Goal: Task Accomplishment & Management: Complete application form

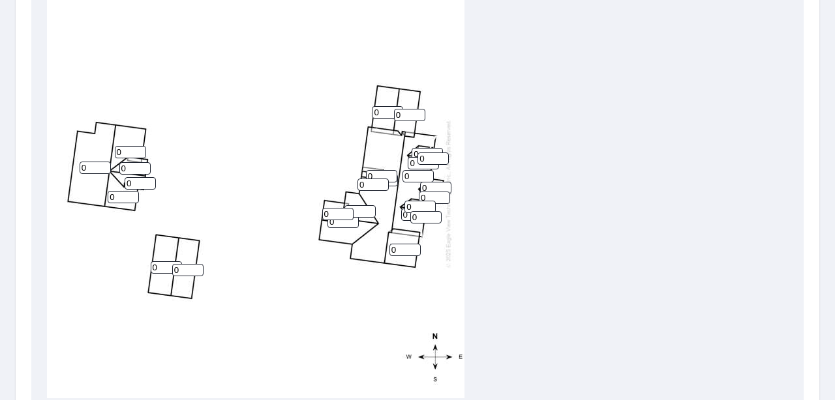
scroll to position [474, 0]
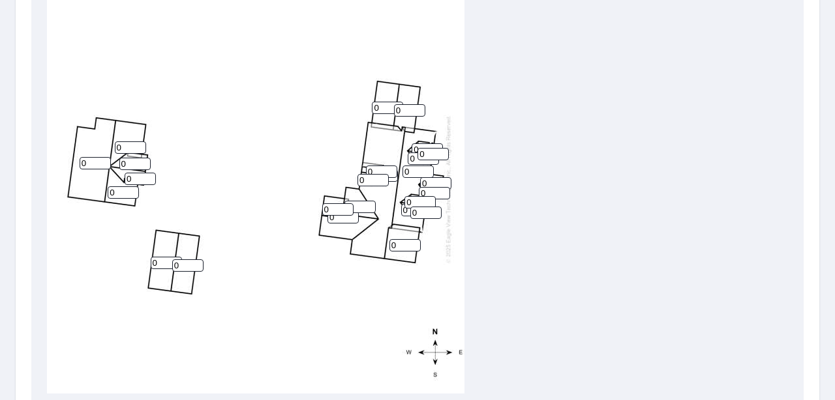
click at [89, 166] on input "0" at bounding box center [95, 163] width 31 height 12
click at [89, 164] on input "01" at bounding box center [95, 163] width 31 height 12
drag, startPoint x: 91, startPoint y: 164, endPoint x: 70, endPoint y: 159, distance: 20.9
click at [70, 159] on div "0 01 0 0 0 0 0 0 0 0 0 0 0 0 0 0 0 0 0 0 0 0 0 0 0" at bounding box center [255, 188] width 417 height 409
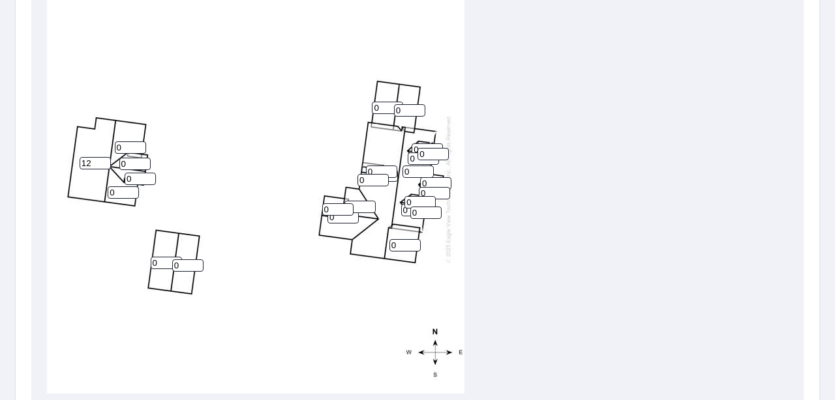
type input "12"
click at [136, 149] on input "0" at bounding box center [130, 147] width 31 height 12
type input "12"
click at [135, 171] on div "0 12 0 0 0 12 0 0 0 0 0 0 0 0 0 0 0 0 0 0 0 0 0 0 0" at bounding box center [255, 188] width 417 height 409
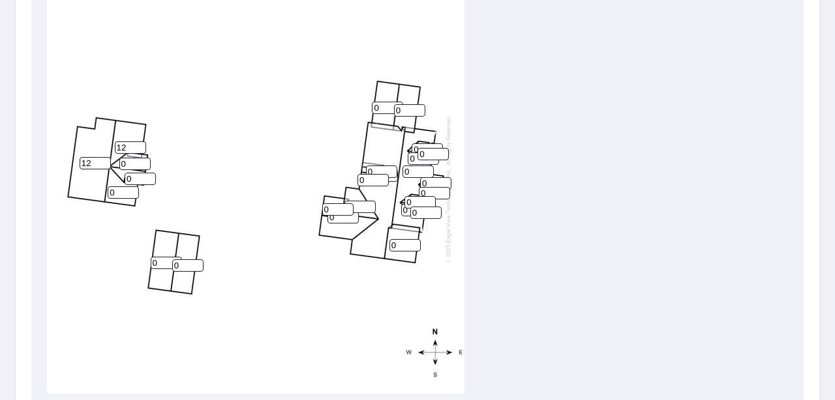
click at [135, 162] on input "0" at bounding box center [134, 164] width 31 height 12
click at [134, 166] on input "012" at bounding box center [134, 164] width 31 height 12
drag, startPoint x: 134, startPoint y: 162, endPoint x: 110, endPoint y: 158, distance: 25.1
click at [110, 158] on div "0 12 0 0 0 12 0 0 0 0 0 0 0 012 0 0 0 0 0 0 0 0 0 0 0" at bounding box center [255, 188] width 417 height 409
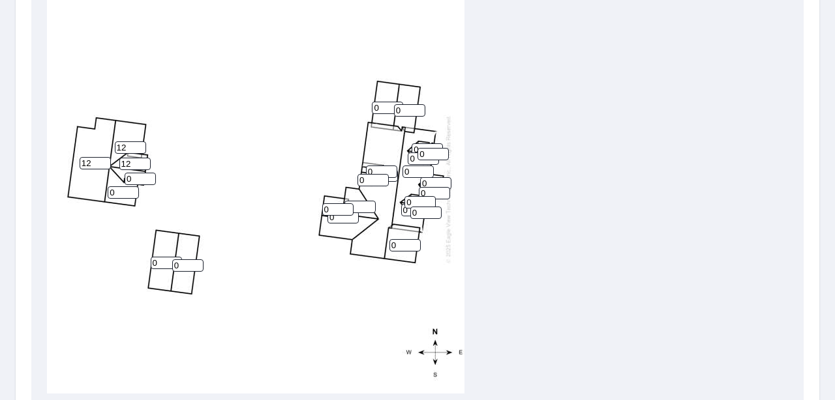
type input "12"
drag, startPoint x: 140, startPoint y: 173, endPoint x: 115, endPoint y: 176, distance: 24.3
click at [115, 176] on div "0 12 0 0 0 12 0 0 0 0 0 0 0 12 0 0 0 0 0 0 0 0 0 0 0" at bounding box center [255, 188] width 417 height 409
type input "12"
drag, startPoint x: 119, startPoint y: 192, endPoint x: 105, endPoint y: 192, distance: 13.7
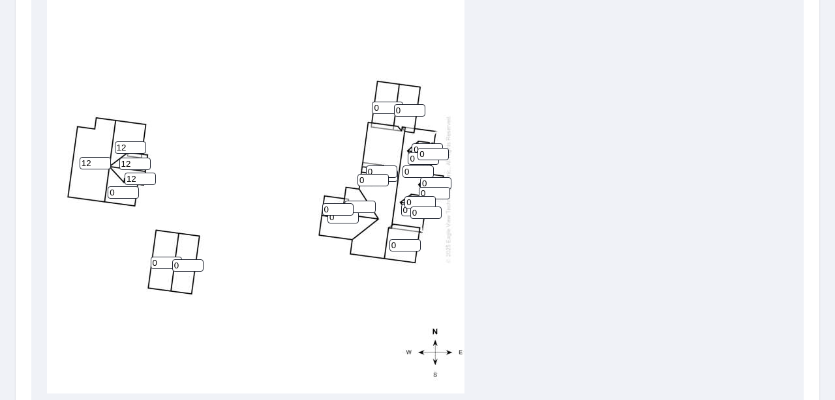
click at [105, 192] on div "0 12 0 0 0 12 0 0 0 0 0 0 0 12 12 0 0 0 0 0 0 0 0 0 0" at bounding box center [255, 188] width 417 height 409
type input "12"
drag, startPoint x: 381, startPoint y: 110, endPoint x: 370, endPoint y: 110, distance: 11.1
click at [370, 110] on div "0 12 0 0 0 12 0 0 0 0 12 0 0 12 12 0 0 0 0 0 0 0 0 0 0" at bounding box center [255, 188] width 417 height 409
type input "12"
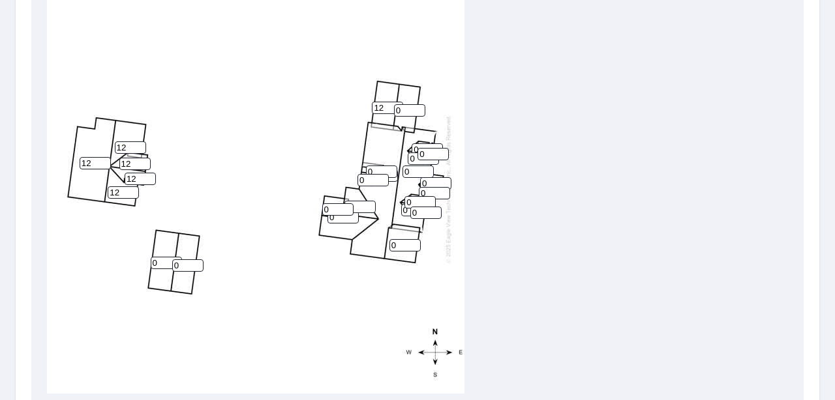
drag, startPoint x: 405, startPoint y: 108, endPoint x: 391, endPoint y: 111, distance: 13.9
click at [391, 111] on div "0 12 0 0 0 12 0 12 0 0 12 0 0 12 12 0 0 0 0 0 0 0 0 0 0" at bounding box center [255, 188] width 417 height 409
type input "12"
click at [342, 205] on input "1" at bounding box center [337, 209] width 31 height 12
click at [342, 205] on input "2" at bounding box center [337, 209] width 31 height 12
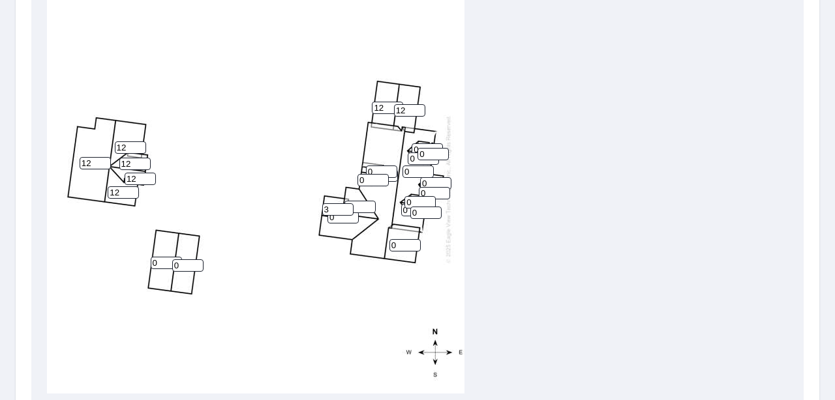
click at [342, 205] on input "3" at bounding box center [337, 209] width 31 height 12
drag, startPoint x: 336, startPoint y: 205, endPoint x: 288, endPoint y: 209, distance: 48.4
click at [288, 209] on div "0 12 0 0 0 12 0 12 0 12 12 0 3 12 12 0 0 0 0 0 0 0 0 0 0" at bounding box center [255, 188] width 417 height 409
type input "12"
click at [343, 220] on input "0" at bounding box center [342, 217] width 31 height 12
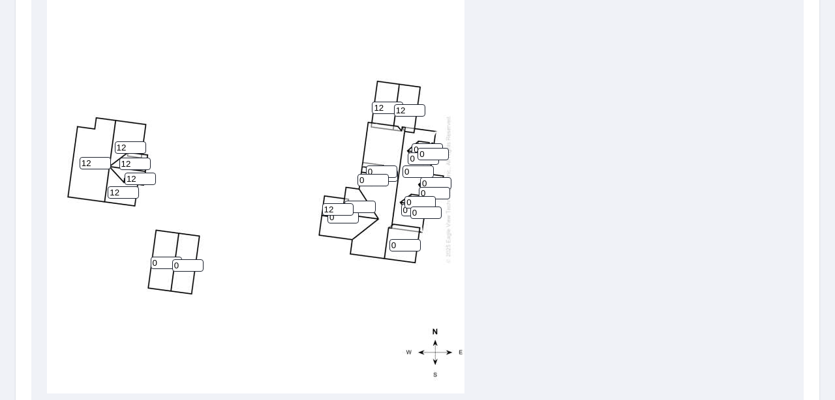
click at [343, 220] on input "0" at bounding box center [342, 217] width 31 height 12
type input "12"
click at [407, 244] on input "0" at bounding box center [404, 245] width 31 height 12
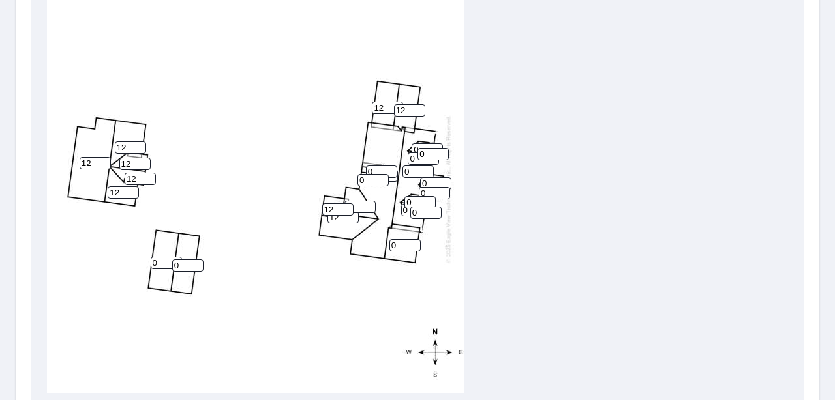
click at [407, 244] on input "0" at bounding box center [404, 245] width 31 height 12
type input "12"
click at [426, 205] on input "0" at bounding box center [419, 202] width 31 height 12
type input "12"
click at [420, 211] on input "0" at bounding box center [425, 213] width 31 height 12
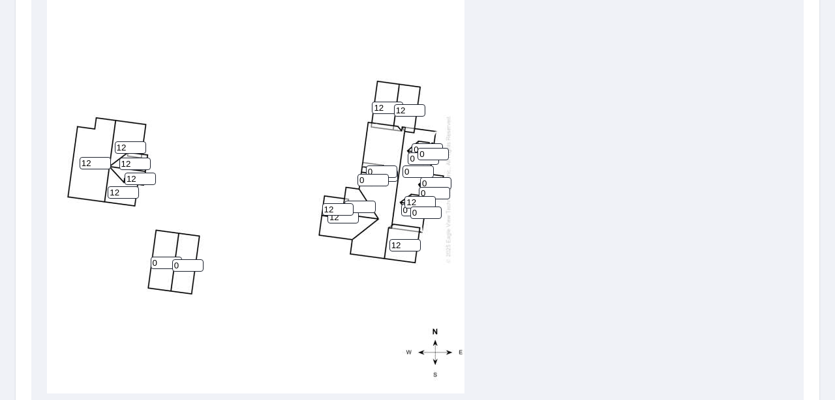
click at [420, 211] on input "0" at bounding box center [425, 213] width 31 height 12
click at [417, 211] on input "012" at bounding box center [425, 213] width 31 height 12
type input "12"
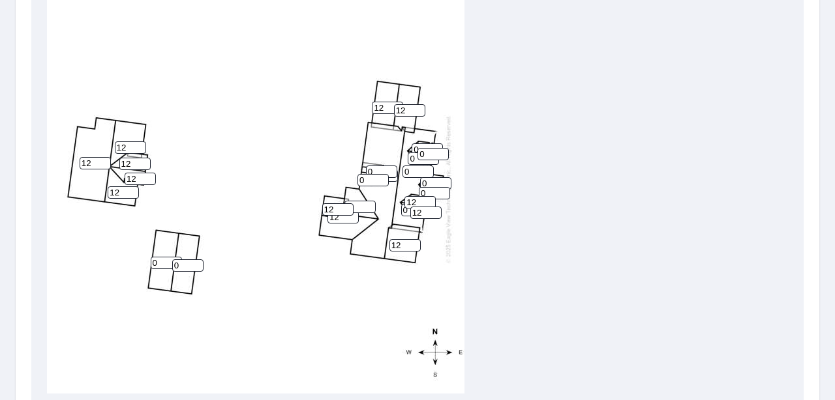
click at [403, 210] on input "0" at bounding box center [416, 210] width 31 height 12
type input "12"
click at [438, 190] on input "1" at bounding box center [434, 193] width 31 height 12
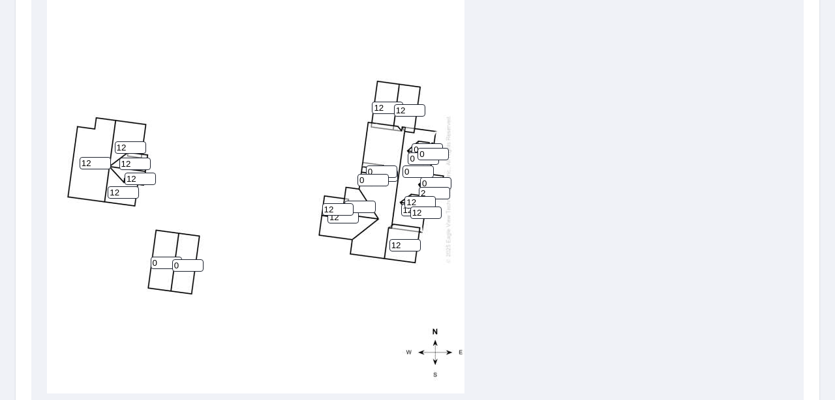
click at [438, 190] on input "2" at bounding box center [434, 193] width 31 height 12
click at [432, 190] on input "2" at bounding box center [434, 193] width 31 height 12
type input "12"
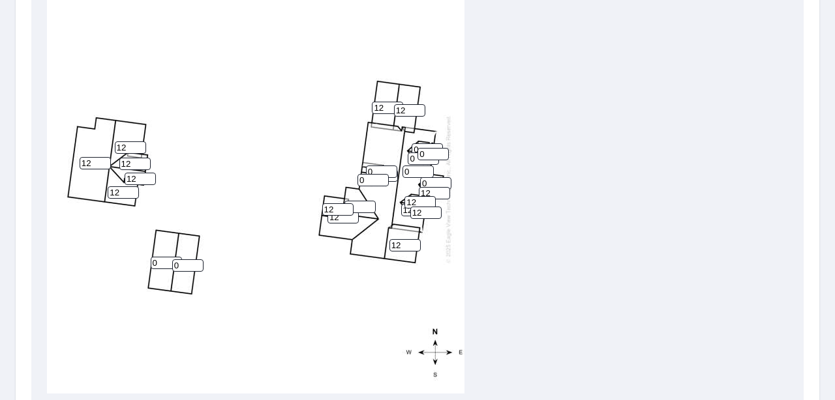
click at [432, 185] on input "0" at bounding box center [435, 183] width 31 height 12
type input "12"
click at [372, 178] on input "0" at bounding box center [372, 180] width 31 height 12
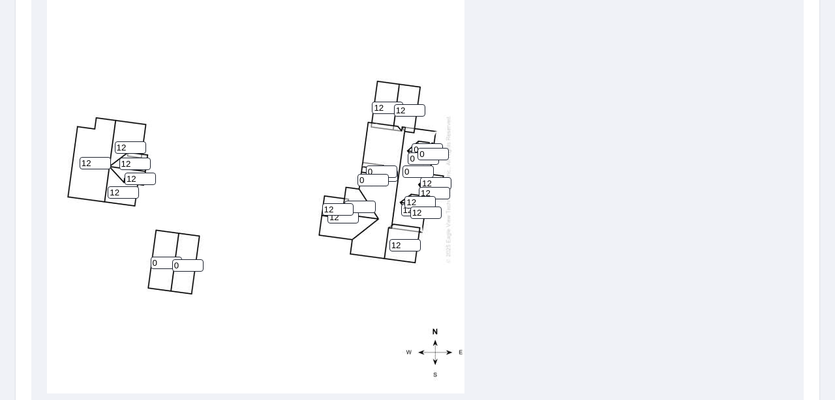
click at [372, 178] on input "0" at bounding box center [372, 180] width 31 height 12
type input "12"
click at [385, 166] on input "0" at bounding box center [381, 172] width 31 height 12
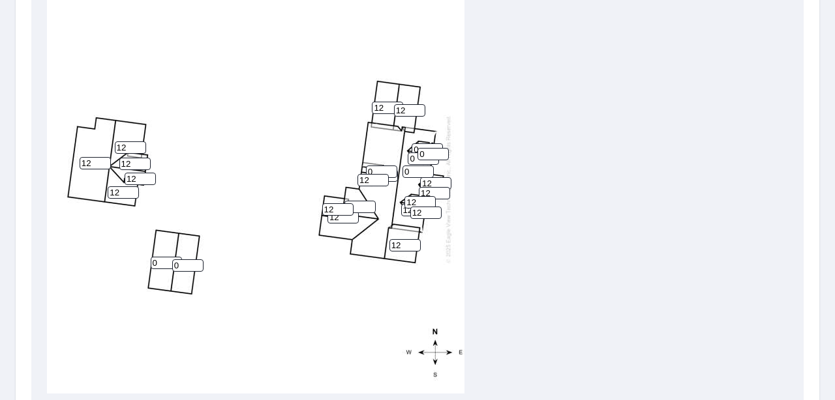
click at [385, 166] on input "0" at bounding box center [381, 172] width 31 height 12
type input "12"
click at [426, 173] on input "0" at bounding box center [417, 172] width 31 height 12
type input "12"
click at [426, 153] on input "0" at bounding box center [432, 154] width 31 height 12
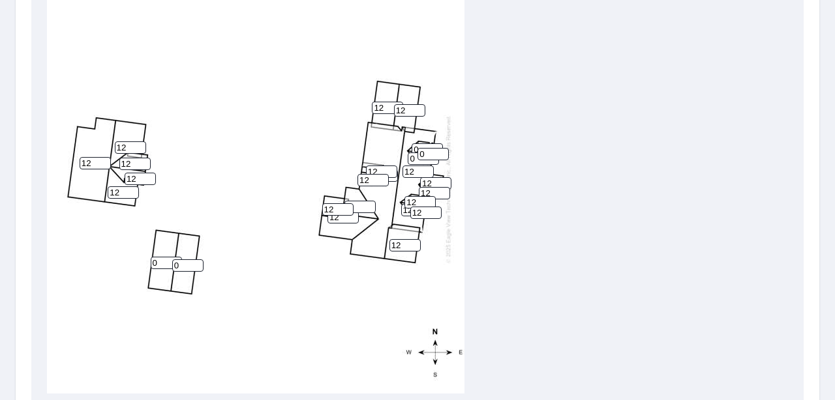
click at [426, 153] on input "0" at bounding box center [432, 154] width 31 height 12
type input "12"
click at [413, 162] on input "0" at bounding box center [423, 159] width 31 height 12
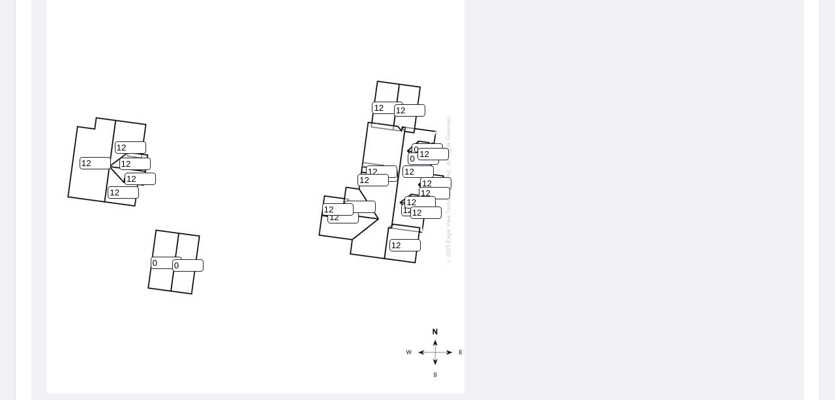
click at [413, 162] on input "0" at bounding box center [423, 159] width 31 height 12
click at [415, 153] on input "12" at bounding box center [423, 159] width 31 height 12
type input "12"
click at [413, 149] on input "0" at bounding box center [426, 149] width 31 height 12
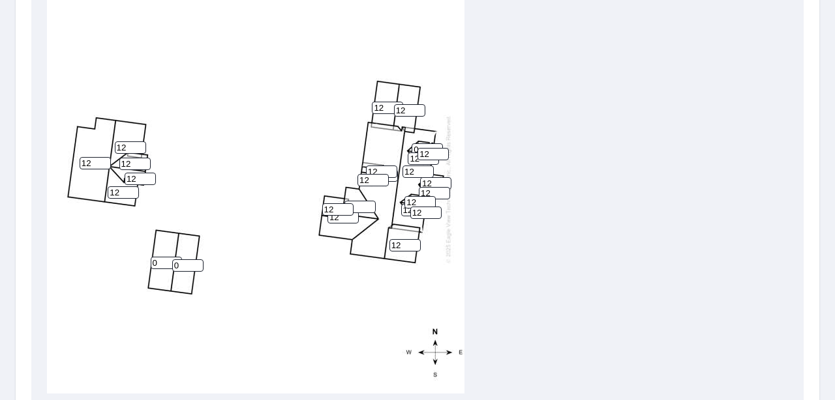
click at [413, 149] on input "0" at bounding box center [426, 149] width 31 height 12
type input "12"
click at [556, 158] on div "0 12 12 0 0 12 12 12 12 12 12 0 12 12 12 12 12 12 12 12 12 12 12 12 12" at bounding box center [417, 188] width 741 height 409
click at [163, 258] on input "0" at bounding box center [166, 263] width 31 height 12
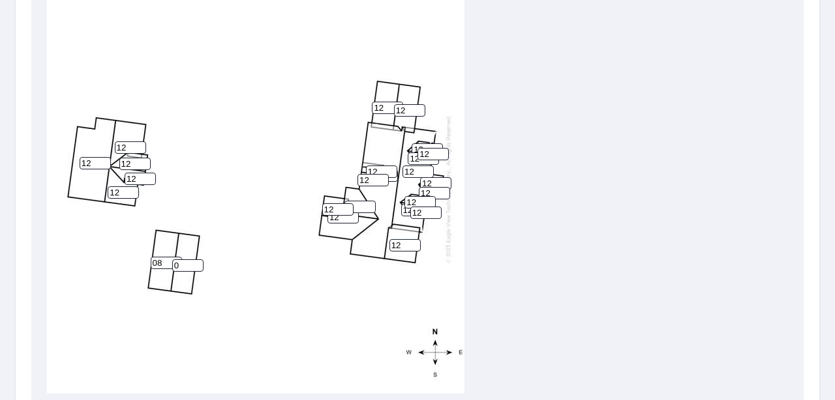
type input "08"
click at [176, 262] on input "0" at bounding box center [187, 266] width 31 height 12
type input "8"
click at [819, 267] on div "Dashboard Order History Order Report Details View and edit your report informat…" at bounding box center [417, 200] width 835 height 400
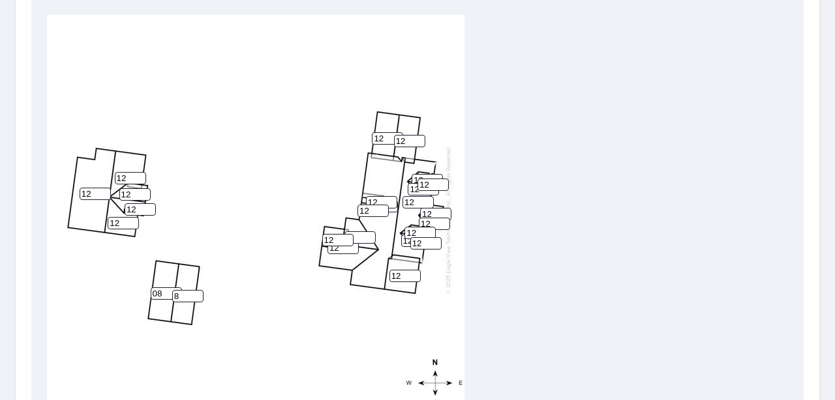
scroll to position [631, 0]
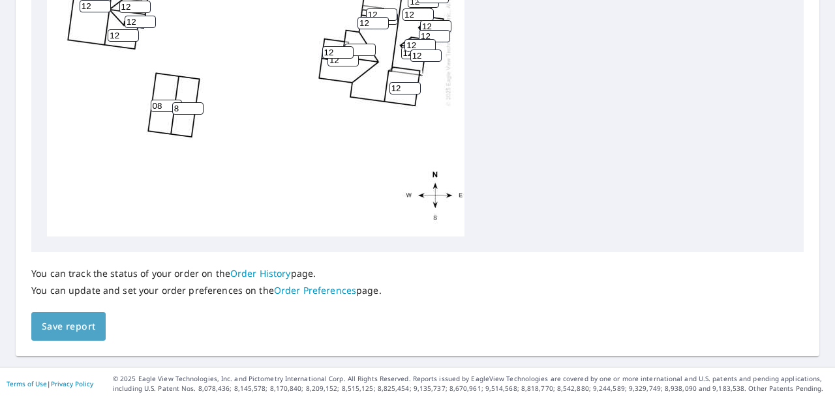
click at [90, 325] on span "Save report" at bounding box center [68, 327] width 53 height 16
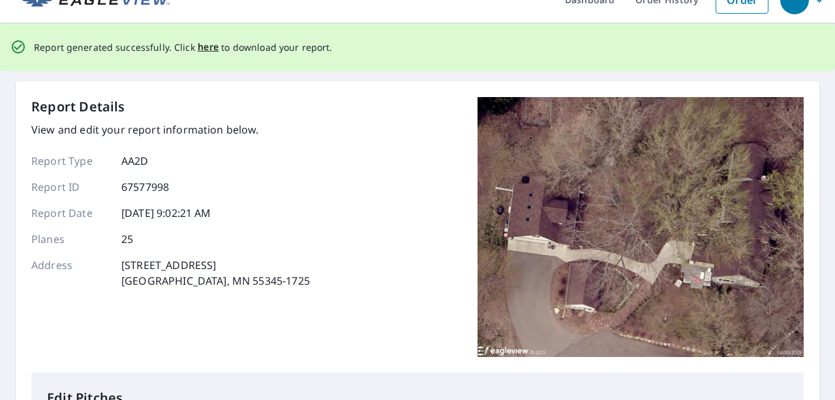
scroll to position [0, 0]
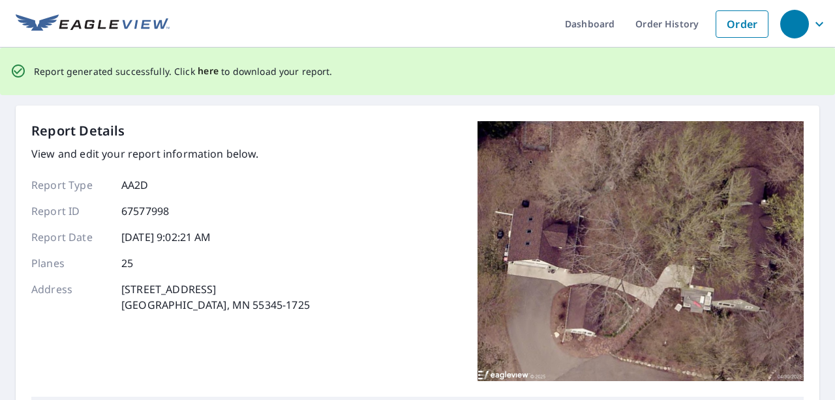
click at [209, 69] on span "here" at bounding box center [209, 71] width 22 height 16
